Goal: Task Accomplishment & Management: Manage account settings

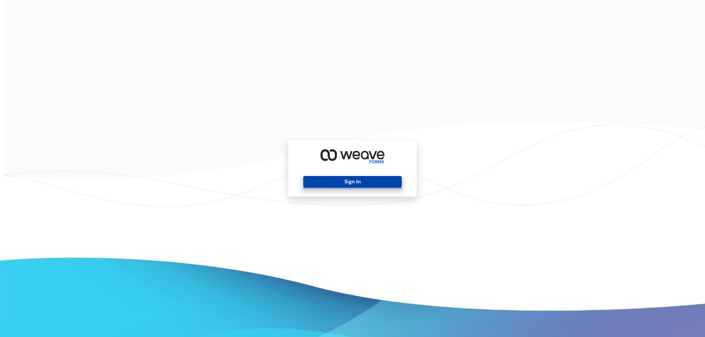
click at [322, 187] on button "Sign In" at bounding box center [352, 182] width 98 height 12
click at [322, 183] on button "Sign In" at bounding box center [352, 182] width 98 height 12
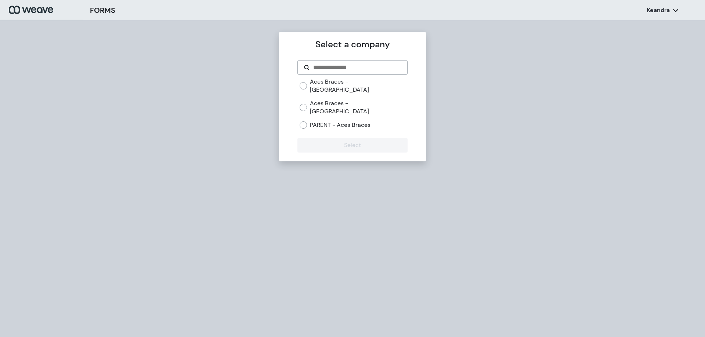
click at [297, 83] on div "Select a company Aces Braces - Brooklyn Aces Braces - [GEOGRAPHIC_DATA] PARENT …" at bounding box center [352, 97] width 147 height 130
click at [300, 83] on div "Aces Braces - Brooklyn Aces Braces - Philadelphia PARENT - Aces Braces" at bounding box center [352, 106] width 110 height 57
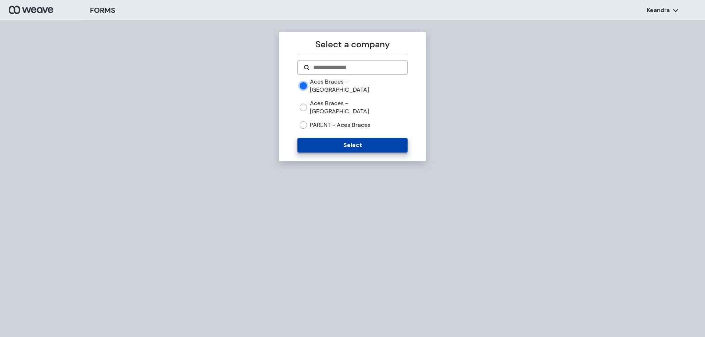
click at [318, 138] on button "Select" at bounding box center [352, 145] width 110 height 15
